Goal: Task Accomplishment & Management: Manage account settings

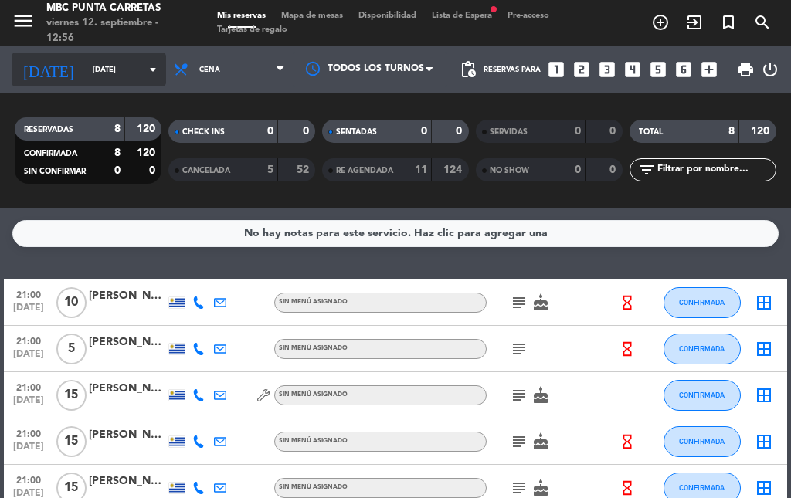
click at [124, 70] on input "[DATE]" at bounding box center [135, 70] width 101 height 24
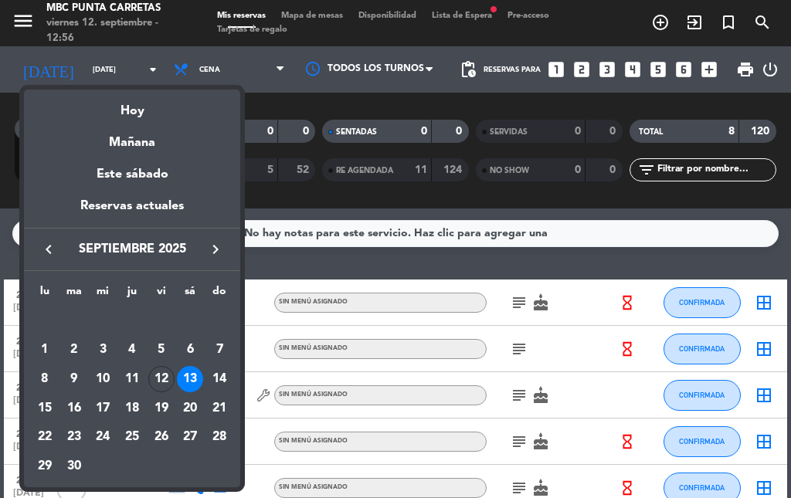
click at [122, 76] on div at bounding box center [395, 249] width 791 height 498
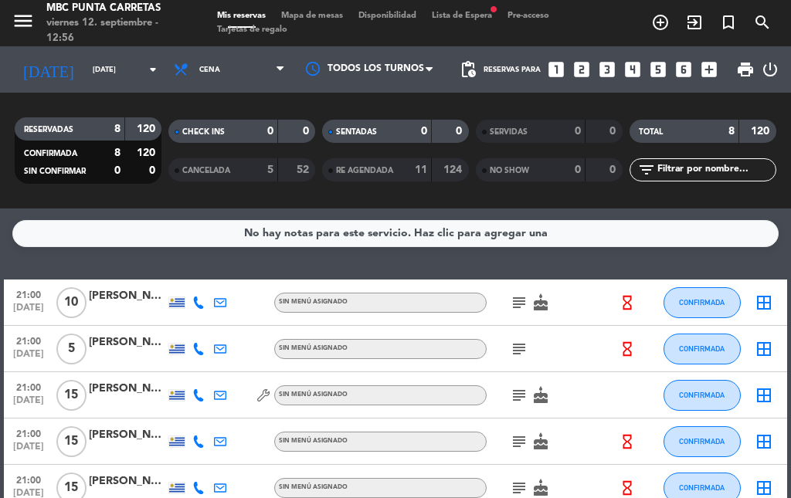
click at [480, 8] on div "menu MBC Punta Carretas [DATE] 12. septiembre - 12:56 Mis reservas Mapa de mesa…" at bounding box center [395, 23] width 791 height 46
click at [479, 12] on span "Lista de Espera fiber_manual_record" at bounding box center [462, 16] width 76 height 8
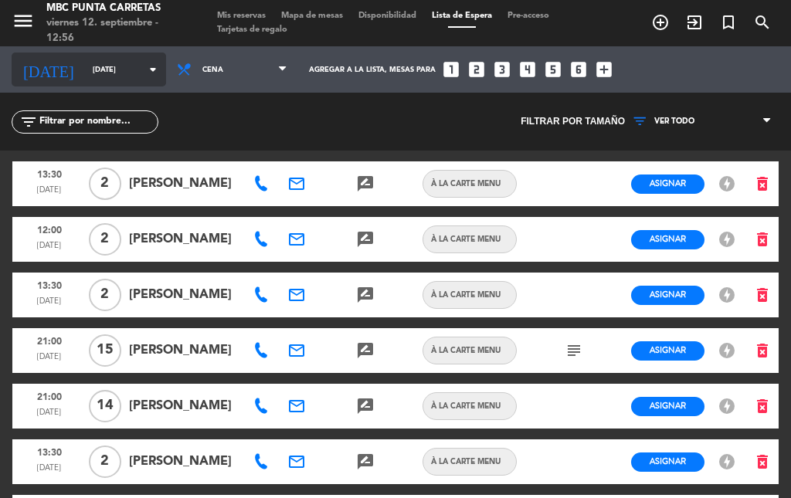
click at [107, 76] on input "[DATE]" at bounding box center [135, 70] width 101 height 24
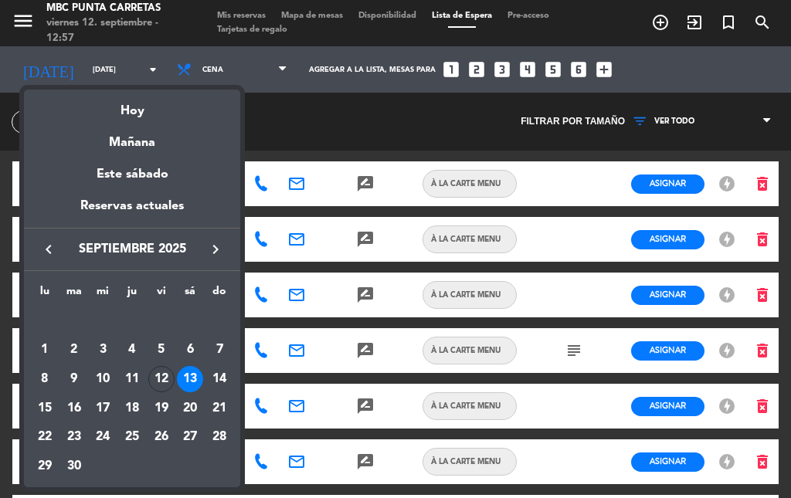
click at [244, 15] on div at bounding box center [395, 249] width 791 height 498
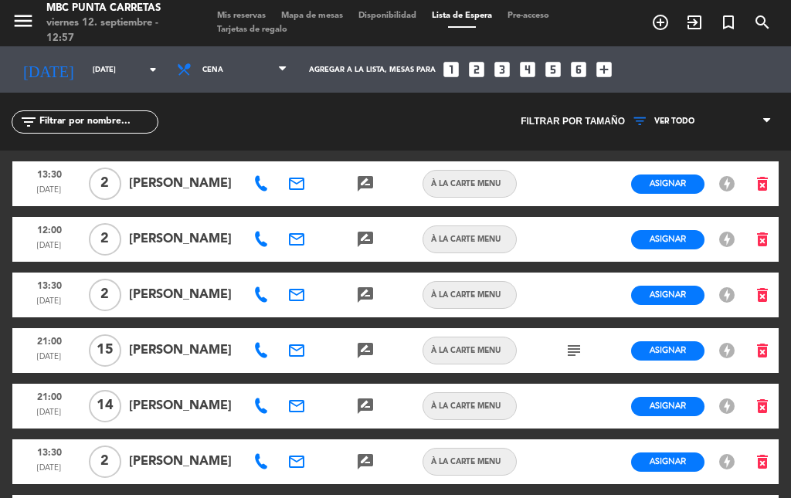
click at [256, 12] on span "Mis reservas" at bounding box center [241, 16] width 64 height 8
